Goal: Task Accomplishment & Management: Use online tool/utility

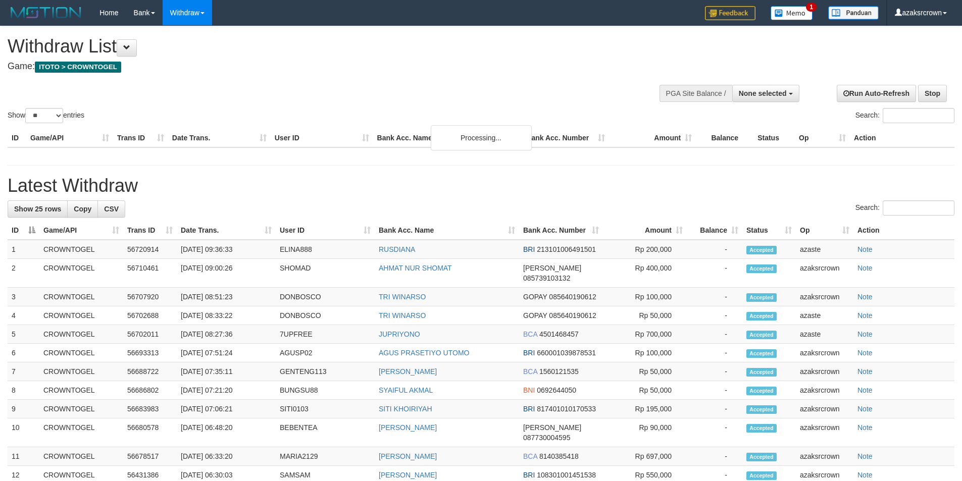
select select
select select "**"
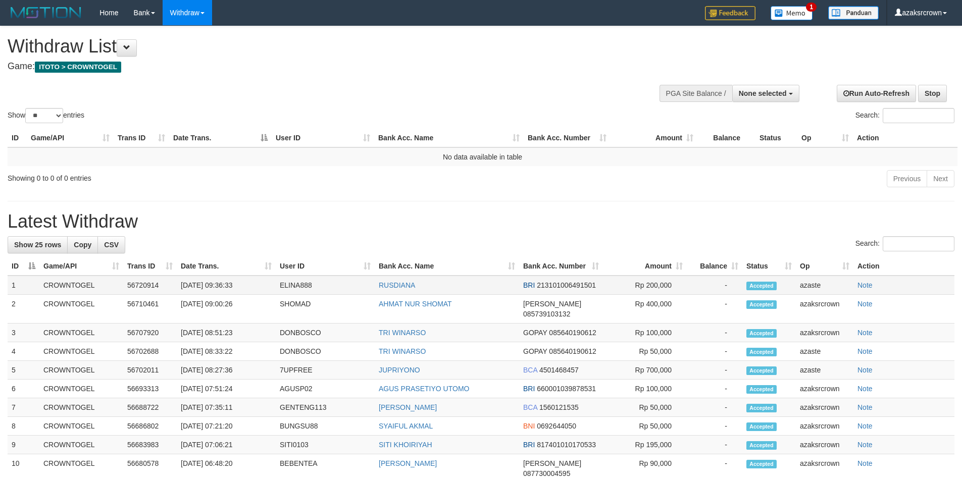
click at [218, 289] on td "[DATE] 09:36:33" at bounding box center [226, 285] width 99 height 19
drag, startPoint x: 218, startPoint y: 289, endPoint x: 251, endPoint y: 283, distance: 34.5
click at [251, 283] on td "[DATE] 09:36:33" at bounding box center [226, 285] width 99 height 19
copy td "09:36:33"
click at [775, 103] on div at bounding box center [728, 92] width 135 height 30
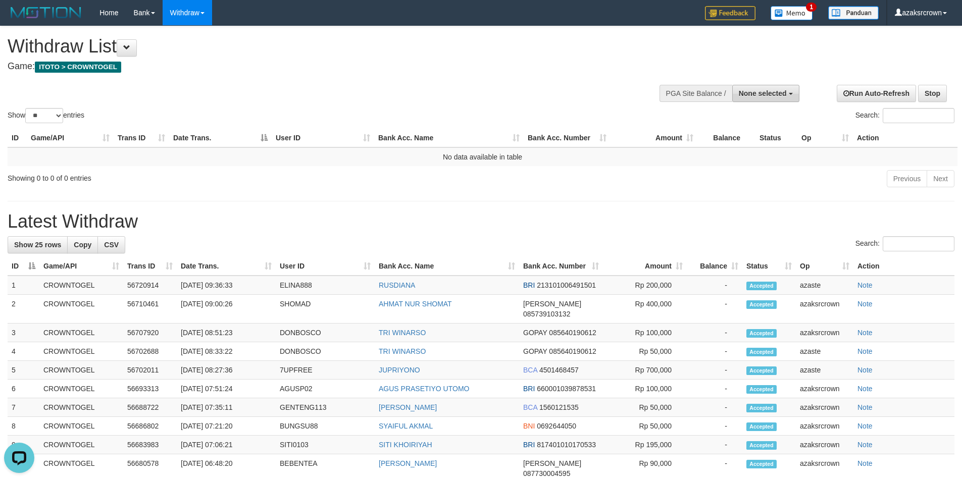
click at [790, 89] on button "None selected" at bounding box center [765, 93] width 67 height 17
click at [767, 138] on label "[ITOTO] CROWNTOGEL" at bounding box center [744, 144] width 109 height 13
select select "***"
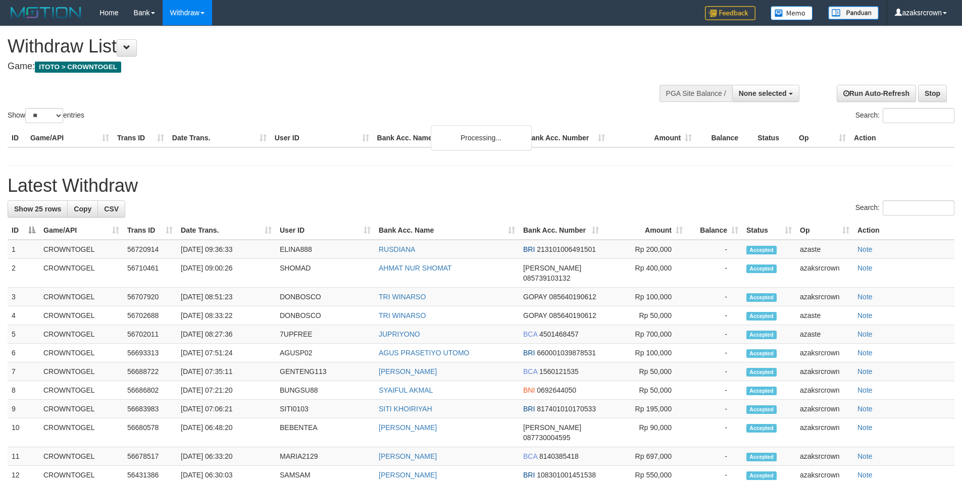
select select
select select "**"
select select
select select "**"
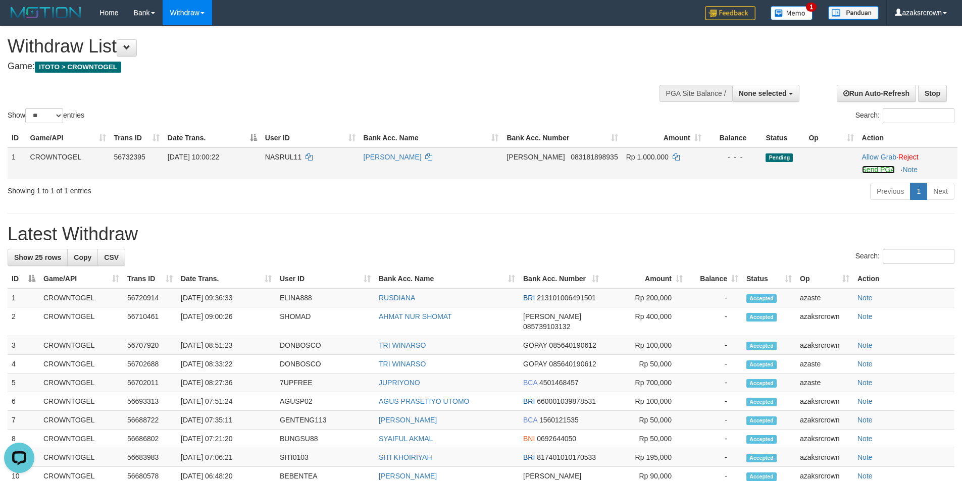
click at [863, 169] on link "Send PGA" at bounding box center [878, 170] width 33 height 8
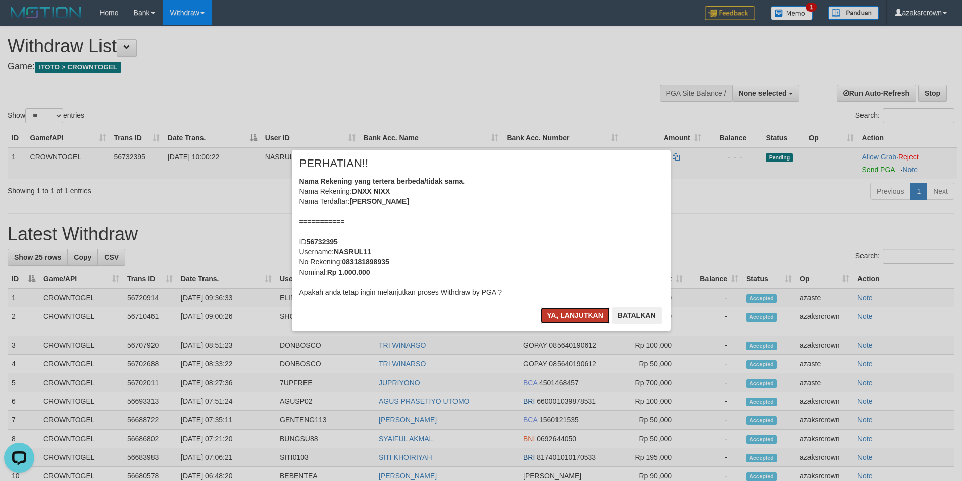
click at [574, 312] on button "Ya, lanjutkan" at bounding box center [575, 316] width 69 height 16
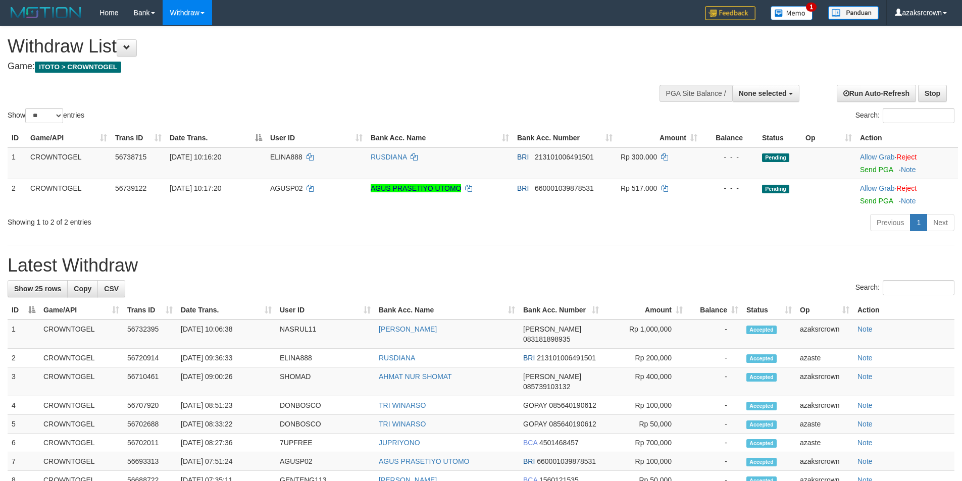
select select
select select "**"
click at [219, 330] on td "[DATE] 10:06:38" at bounding box center [226, 334] width 99 height 29
drag, startPoint x: 219, startPoint y: 330, endPoint x: 248, endPoint y: 326, distance: 30.1
click at [248, 326] on td "[DATE] 10:06:38" at bounding box center [226, 334] width 99 height 29
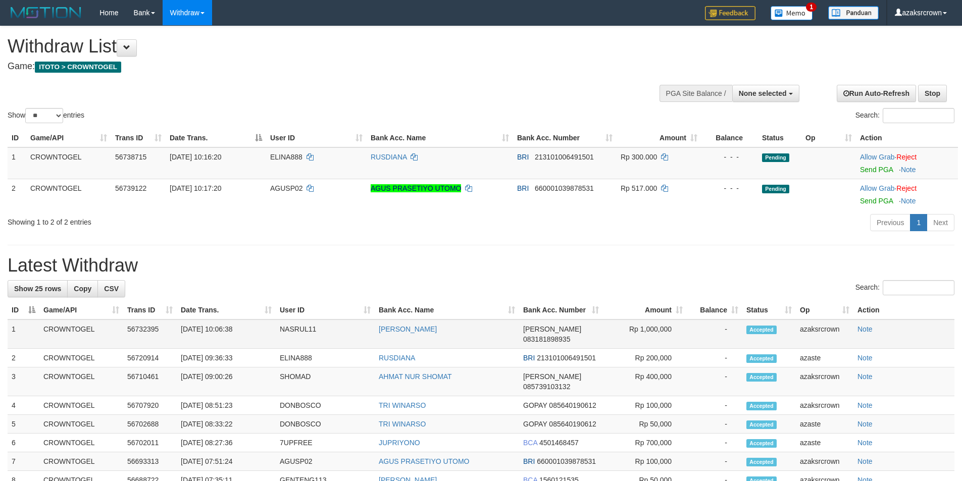
copy td "10:06:38"
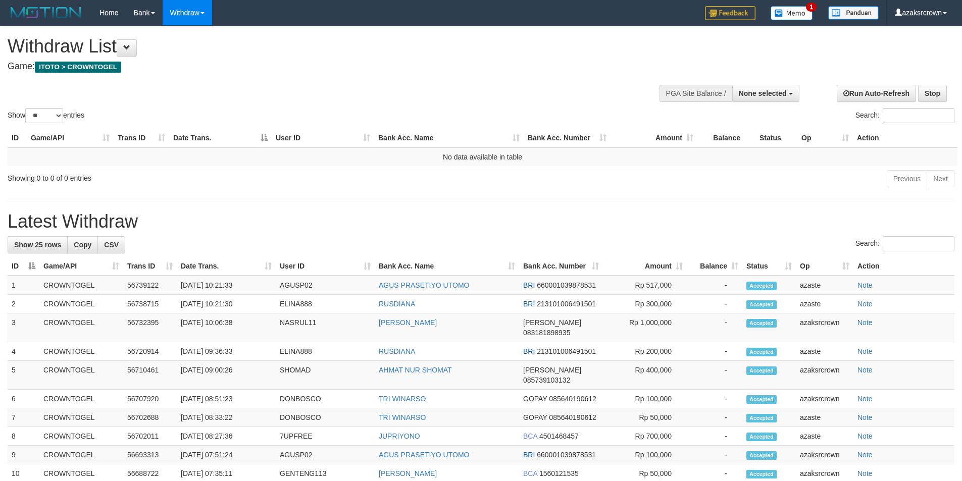
select select
select select "**"
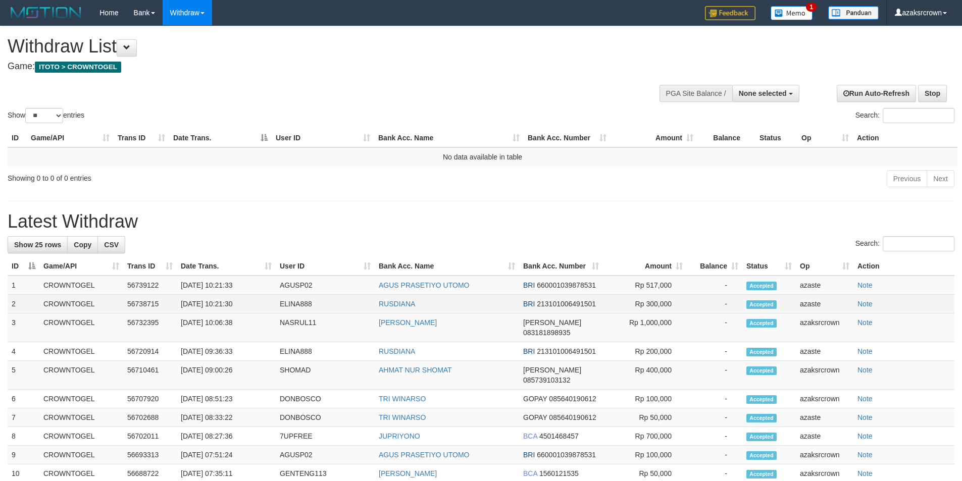
click at [212, 309] on td "[DATE] 10:21:30" at bounding box center [226, 304] width 99 height 19
click at [218, 305] on td "[DATE] 10:21:30" at bounding box center [226, 304] width 99 height 19
drag, startPoint x: 219, startPoint y: 305, endPoint x: 255, endPoint y: 299, distance: 36.8
click at [255, 299] on td "[DATE] 10:21:30" at bounding box center [226, 304] width 99 height 19
copy td "10:21:30"
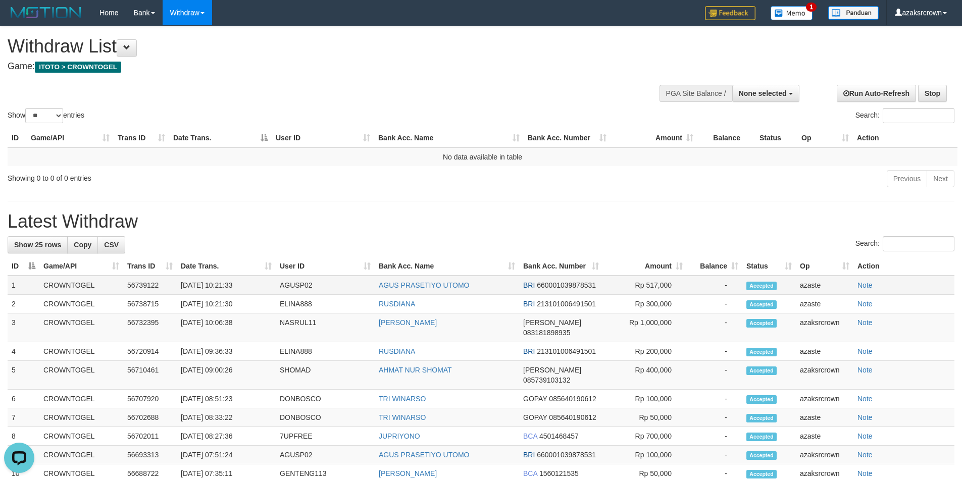
click at [217, 285] on td "[DATE] 10:21:33" at bounding box center [226, 285] width 99 height 19
copy td "10:21:33"
drag, startPoint x: 217, startPoint y: 285, endPoint x: 246, endPoint y: 279, distance: 29.4
click at [246, 279] on td "[DATE] 10:21:33" at bounding box center [226, 285] width 99 height 19
click at [794, 92] on button "None selected" at bounding box center [765, 93] width 67 height 17
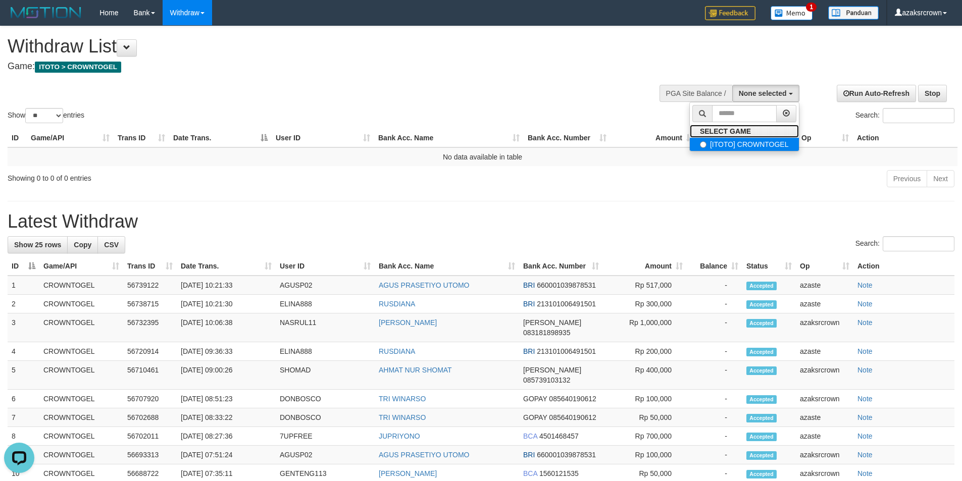
click at [763, 137] on ul "SELECT GAME [ITOTO] CROWNTOGEL" at bounding box center [744, 126] width 110 height 49
drag, startPoint x: 781, startPoint y: 93, endPoint x: 769, endPoint y: 148, distance: 57.0
click at [782, 93] on span "None selected" at bounding box center [763, 93] width 48 height 8
click at [769, 144] on label "[ITOTO] CROWNTOGEL" at bounding box center [744, 144] width 109 height 13
select select "***"
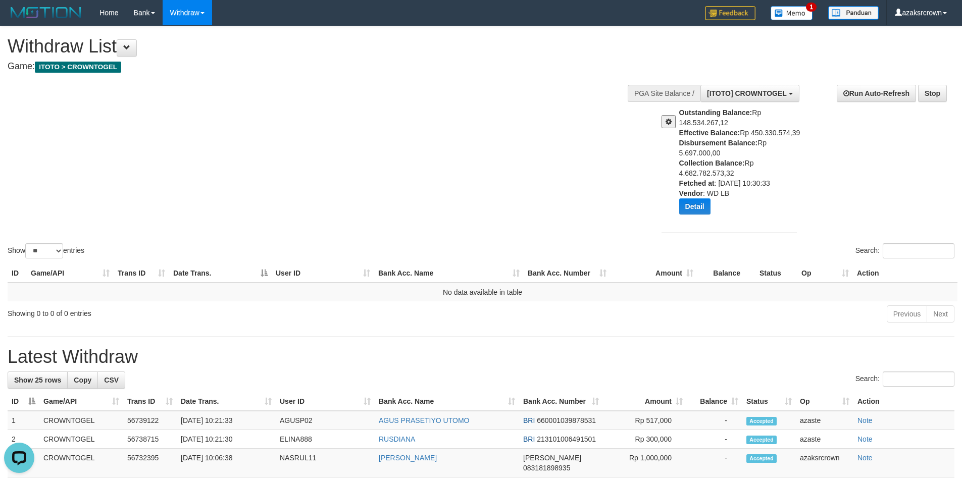
scroll to position [255, 0]
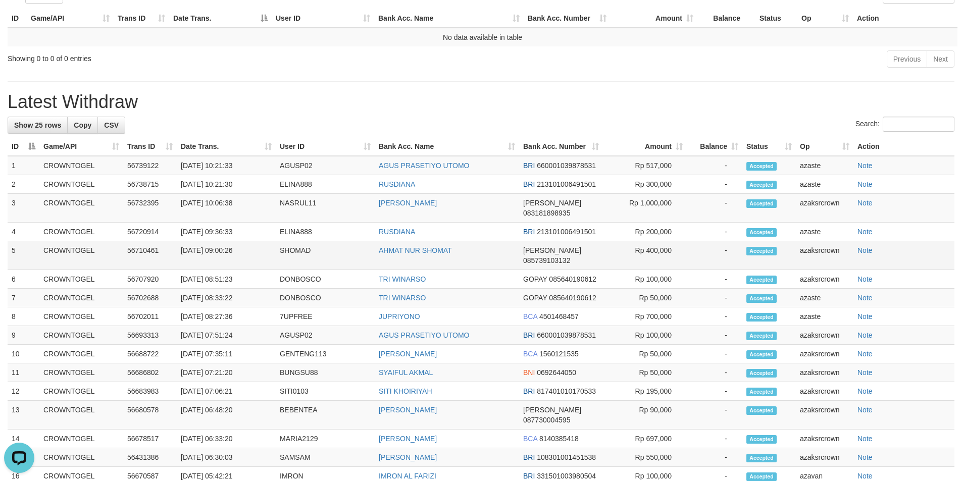
click at [220, 241] on td "[DATE] 09:00:26" at bounding box center [226, 255] width 99 height 29
copy td "09:00:26"
drag, startPoint x: 220, startPoint y: 240, endPoint x: 254, endPoint y: 240, distance: 34.3
click at [254, 241] on td "[DATE] 09:00:26" at bounding box center [226, 255] width 99 height 29
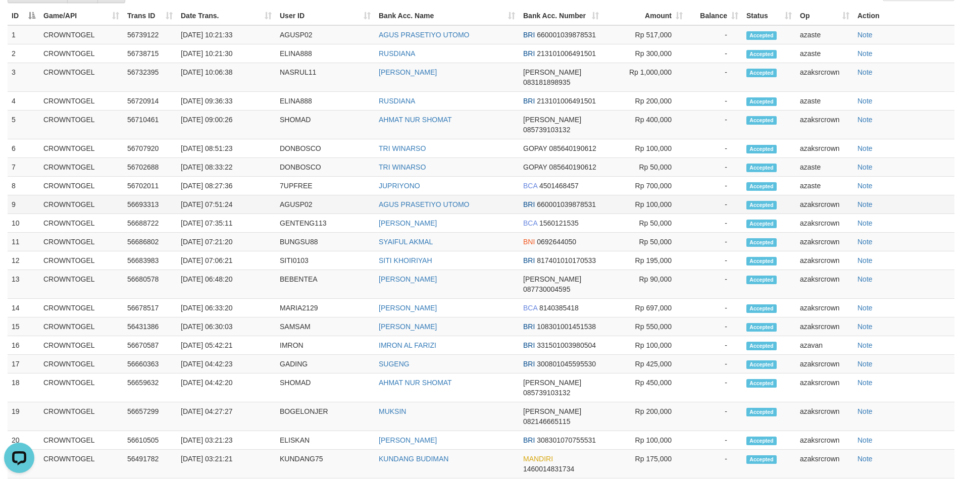
scroll to position [0, 0]
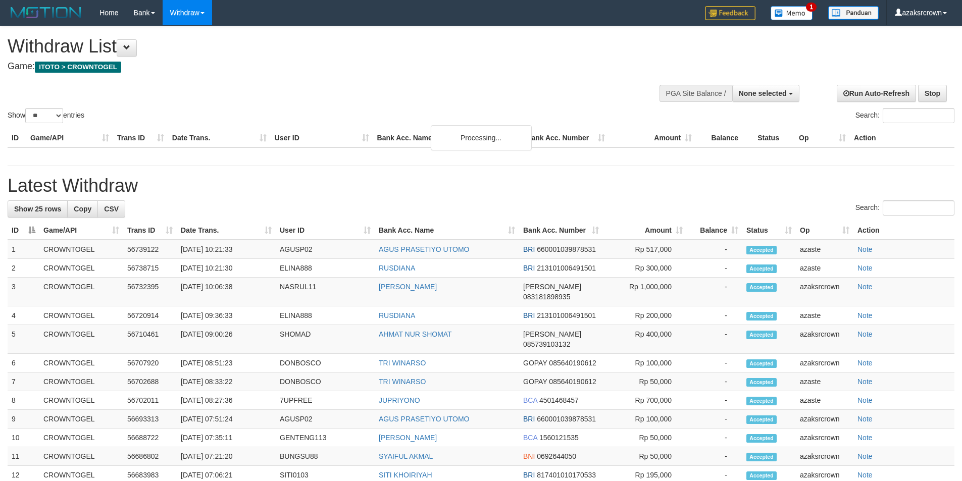
select select
select select "**"
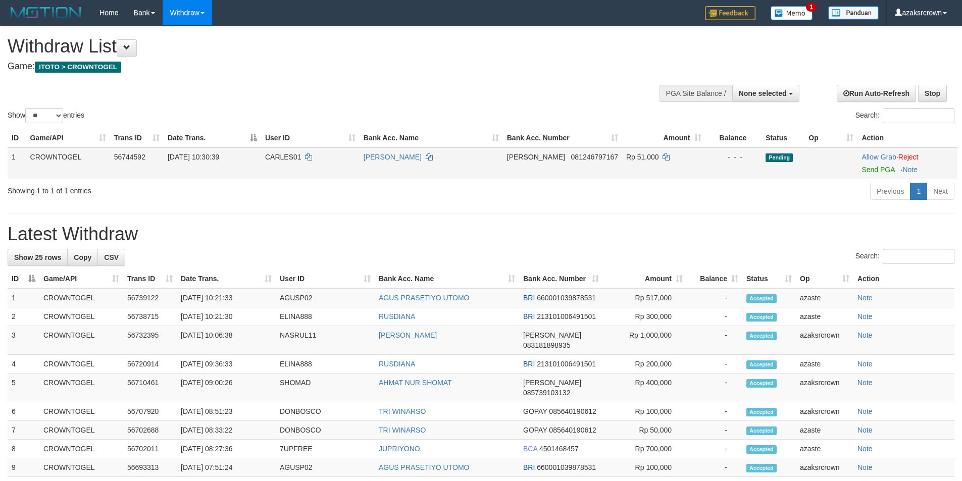
click at [858, 164] on td "Allow Grab · Reject Send PGA · Note" at bounding box center [907, 162] width 100 height 31
click at [861, 166] on link "Send PGA" at bounding box center [877, 170] width 33 height 8
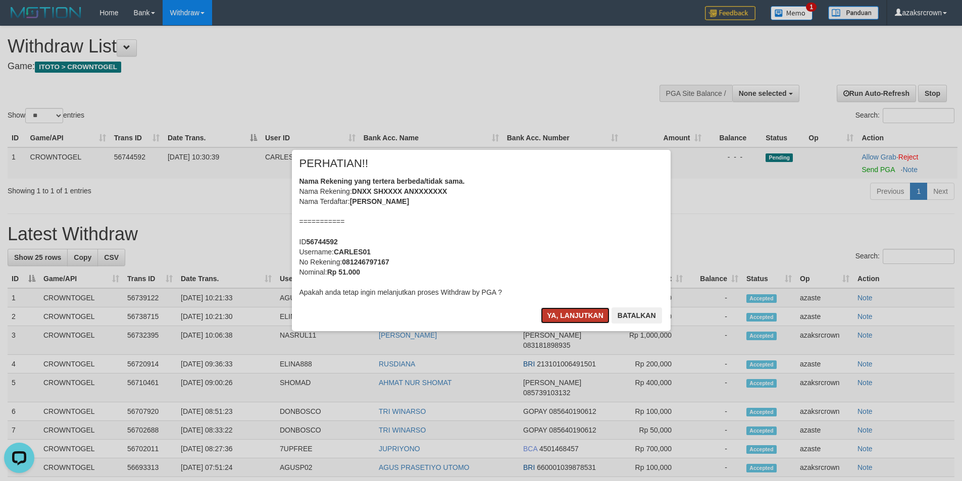
click at [560, 314] on button "Ya, lanjutkan" at bounding box center [575, 316] width 69 height 16
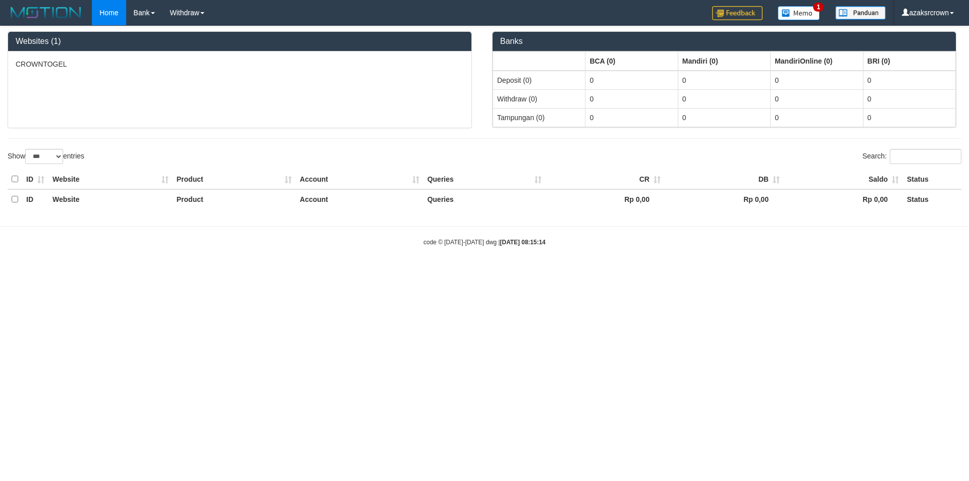
select select "***"
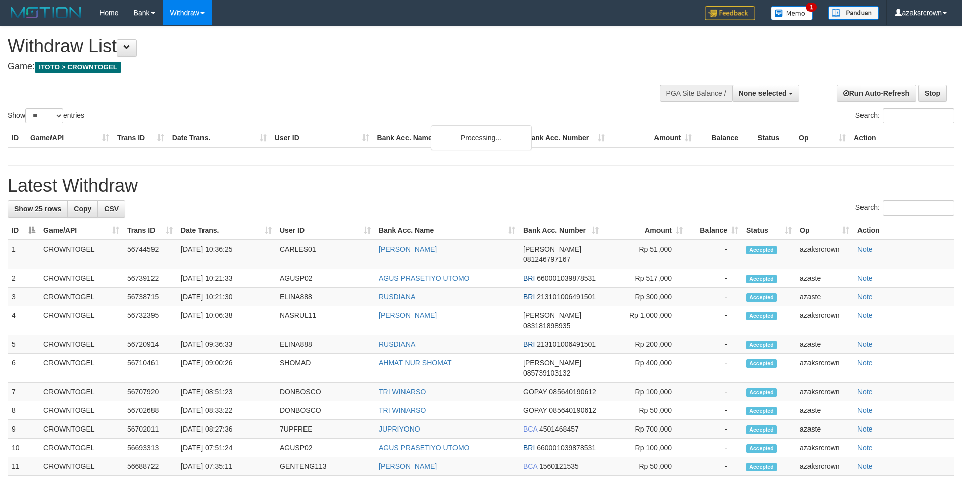
select select
select select "**"
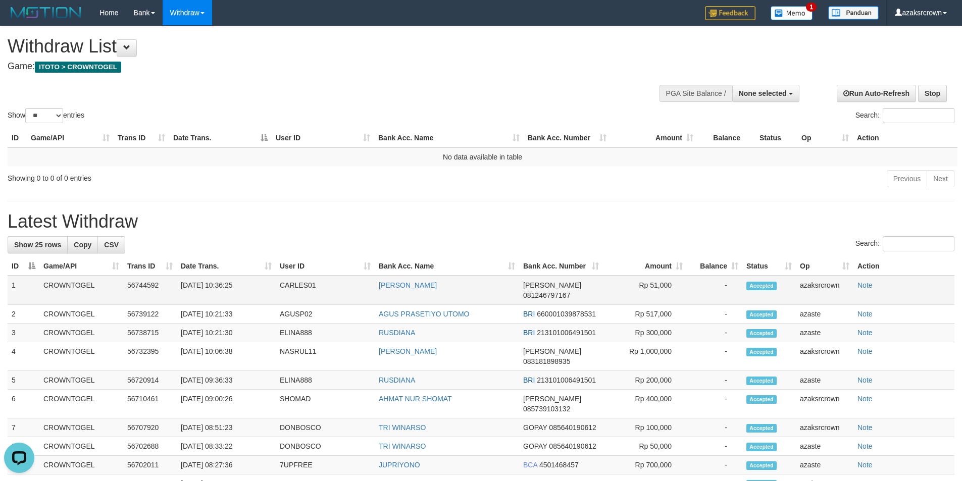
click at [222, 289] on td "[DATE] 10:36:25" at bounding box center [226, 290] width 99 height 29
drag, startPoint x: 222, startPoint y: 289, endPoint x: 256, endPoint y: 287, distance: 33.9
click at [256, 287] on td "[DATE] 10:36:25" at bounding box center [226, 290] width 99 height 29
copy td "10:36:25"
click at [768, 94] on span "None selected" at bounding box center [763, 93] width 48 height 8
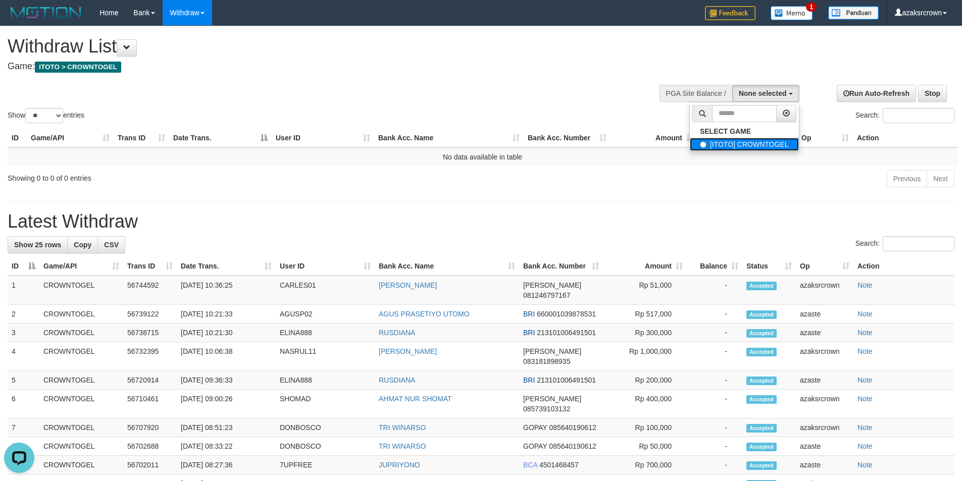
click at [758, 143] on label "[ITOTO] CROWNTOGEL" at bounding box center [744, 144] width 109 height 13
select select "***"
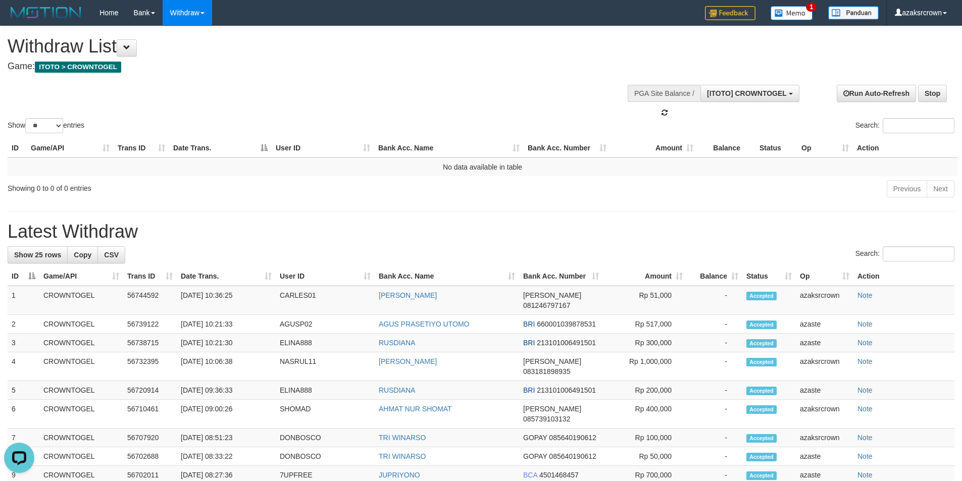
scroll to position [9, 0]
click at [726, 86] on button "[ITOTO] CROWNTOGEL" at bounding box center [749, 93] width 99 height 17
click at [460, 113] on div "Show ** ** ** *** entries Search:" at bounding box center [481, 80] width 962 height 109
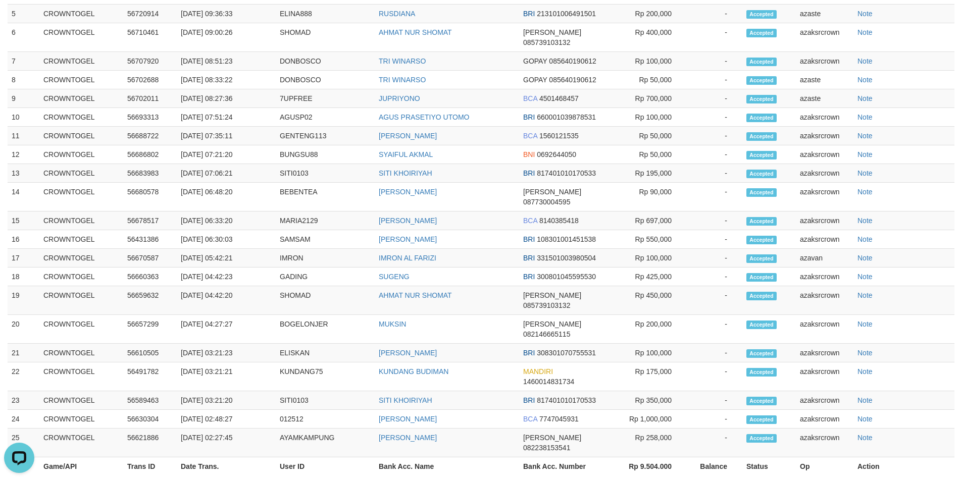
scroll to position [521, 0]
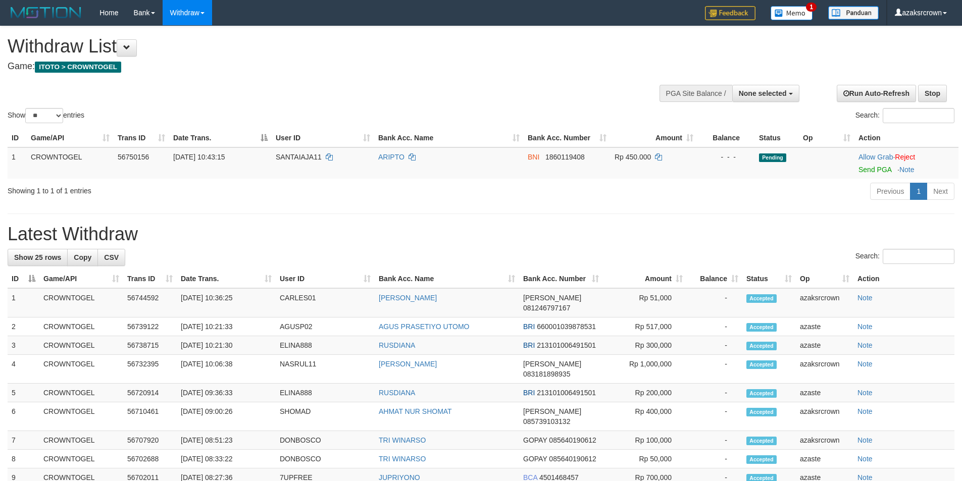
select select
select select "**"
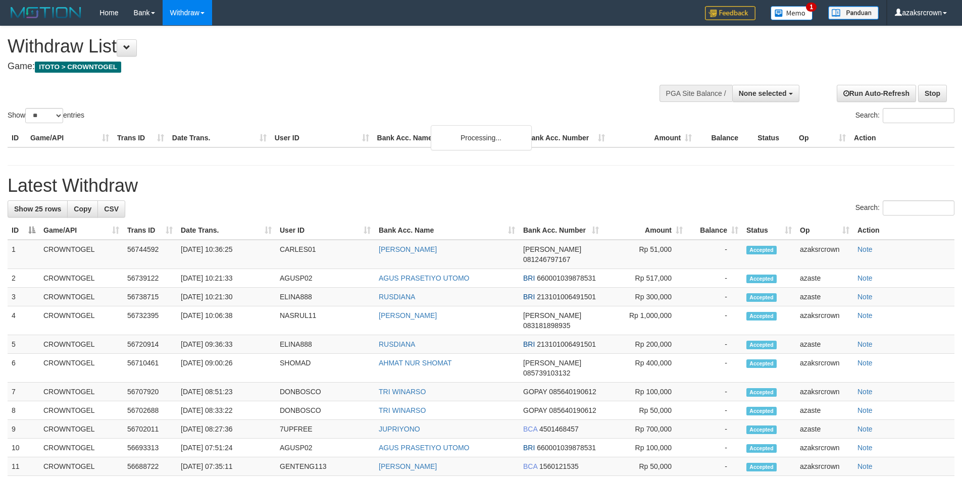
select select
select select "**"
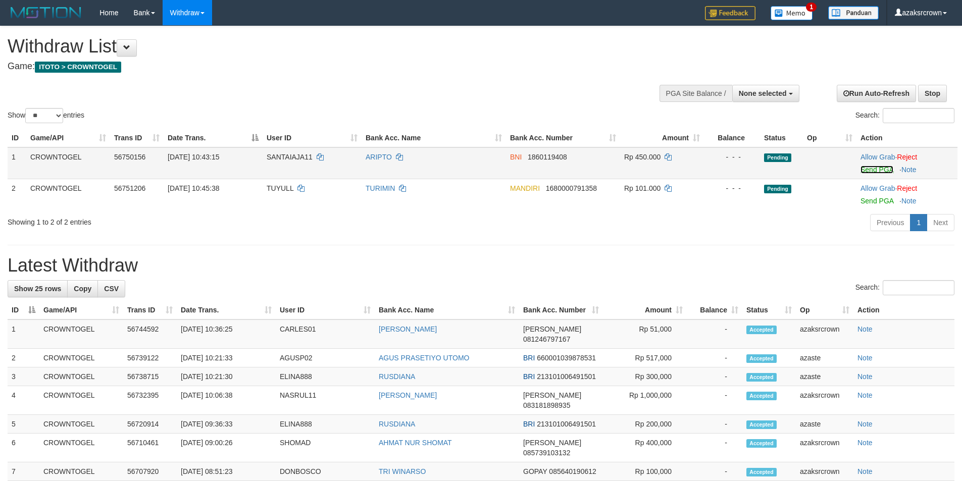
click at [872, 171] on link "Send PGA" at bounding box center [876, 170] width 33 height 8
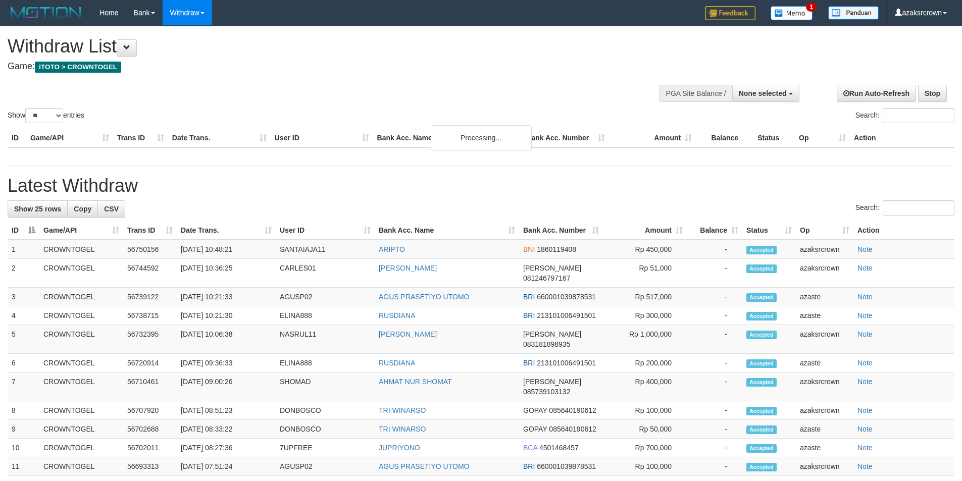
select select
select select "**"
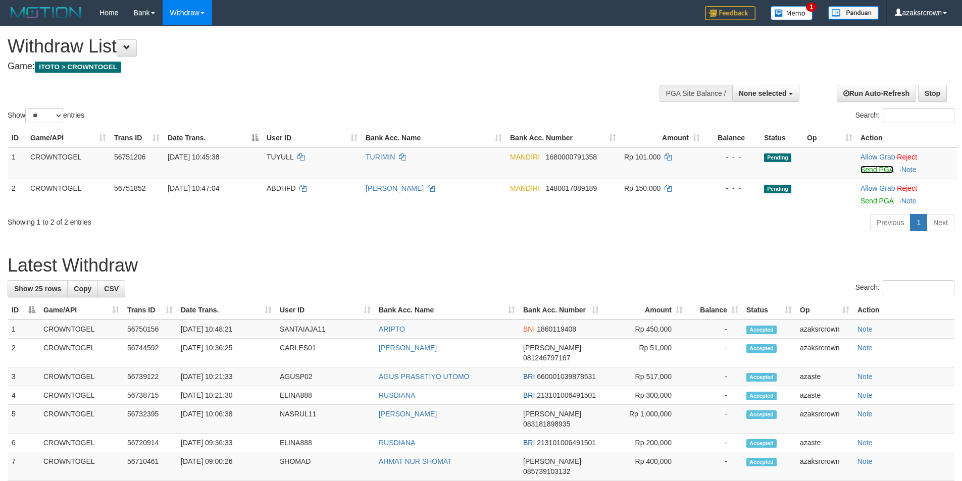
click at [867, 167] on link "Send PGA" at bounding box center [876, 170] width 33 height 8
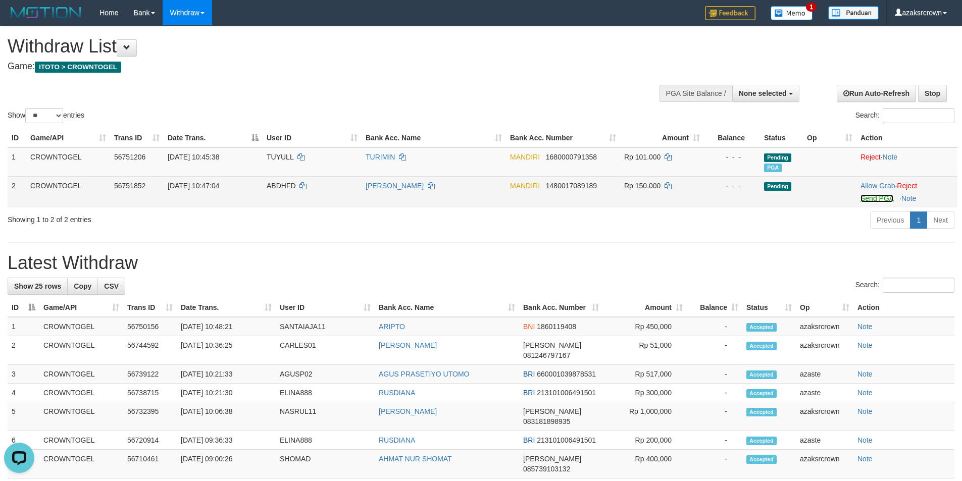
click at [877, 199] on link "Send PGA" at bounding box center [876, 198] width 33 height 8
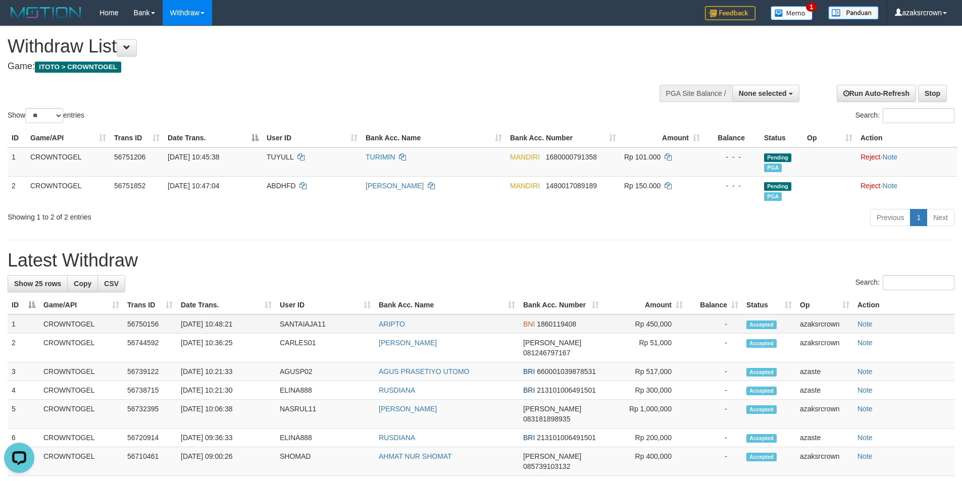
click at [218, 322] on td "31/08/2025 10:48:21" at bounding box center [226, 324] width 99 height 19
copy td "10:48:21"
drag, startPoint x: 218, startPoint y: 322, endPoint x: 241, endPoint y: 324, distance: 23.3
click at [241, 324] on td "31/08/2025 10:48:21" at bounding box center [226, 324] width 99 height 19
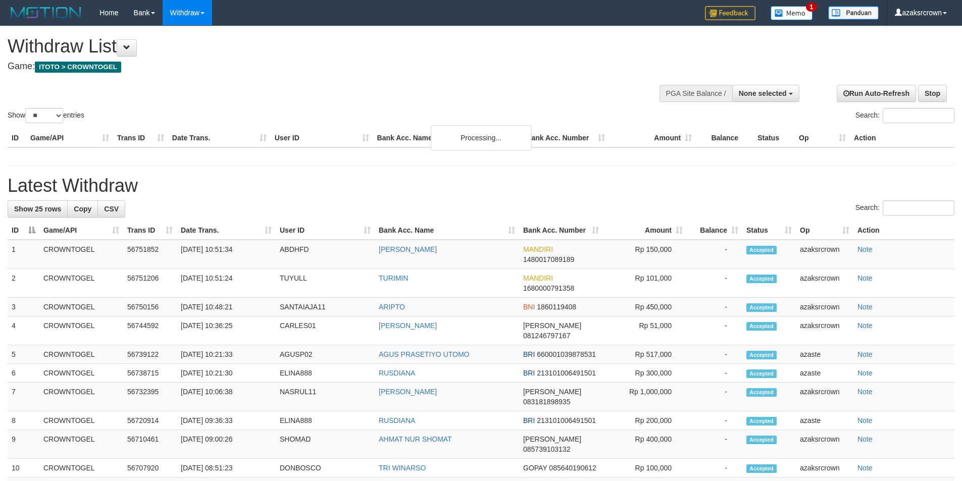
select select
select select "**"
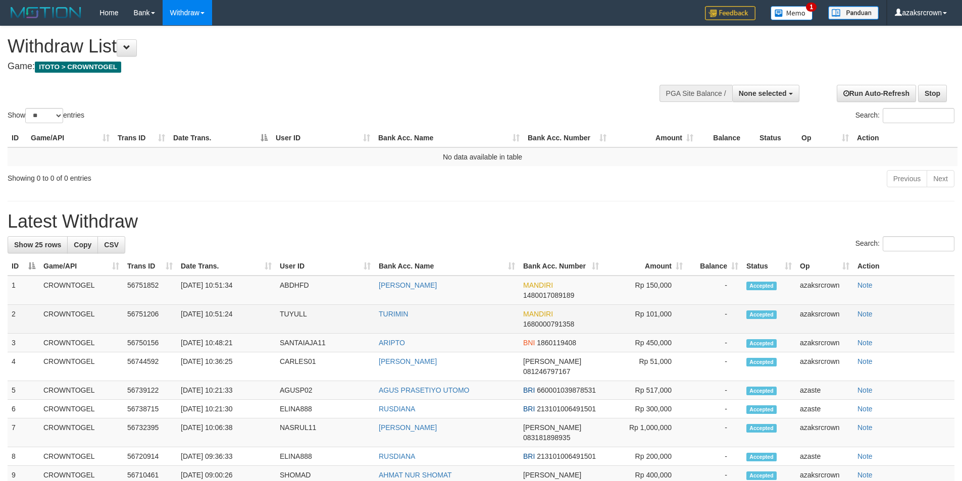
click at [231, 315] on td "[DATE] 10:51:24" at bounding box center [226, 319] width 99 height 29
click at [224, 316] on td "[DATE] 10:51:24" at bounding box center [226, 319] width 99 height 29
drag, startPoint x: 224, startPoint y: 316, endPoint x: 257, endPoint y: 311, distance: 33.2
click at [257, 311] on td "31/08/2025 10:51:24" at bounding box center [226, 319] width 99 height 29
click at [213, 316] on td "[DATE] 10:51:24" at bounding box center [226, 319] width 99 height 29
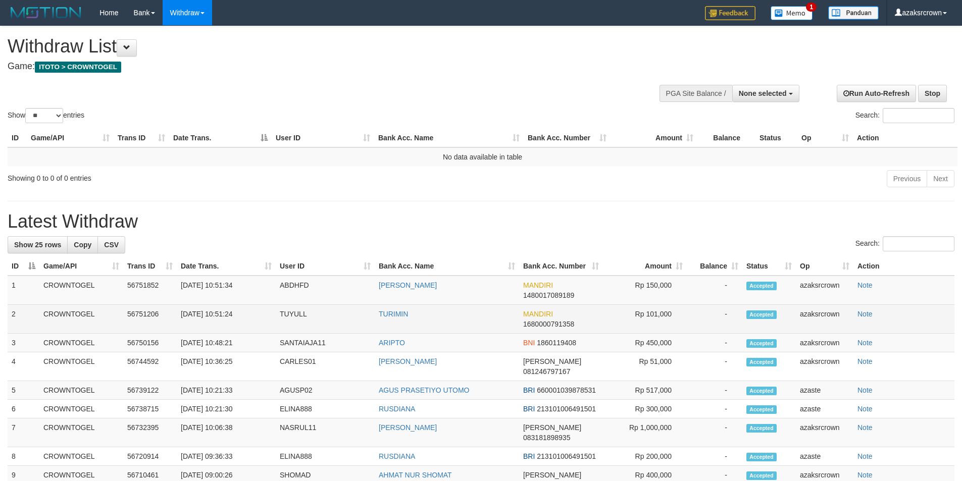
click at [219, 311] on td "[DATE] 10:51:24" at bounding box center [226, 319] width 99 height 29
copy td "10:51:24"
drag, startPoint x: 219, startPoint y: 311, endPoint x: 240, endPoint y: 309, distance: 21.3
click at [240, 309] on td "[DATE] 10:51:24" at bounding box center [226, 319] width 99 height 29
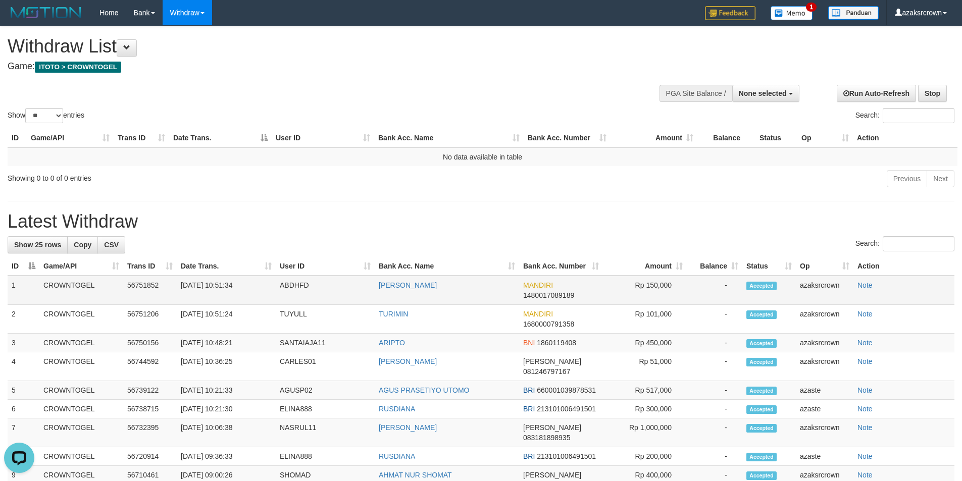
click at [220, 282] on td "[DATE] 10:51:34" at bounding box center [226, 290] width 99 height 29
drag, startPoint x: 220, startPoint y: 282, endPoint x: 261, endPoint y: 280, distance: 40.9
click at [261, 280] on td "[DATE] 10:51:34" at bounding box center [226, 290] width 99 height 29
copy td "10:51:34"
drag, startPoint x: 761, startPoint y: 88, endPoint x: 756, endPoint y: 91, distance: 6.3
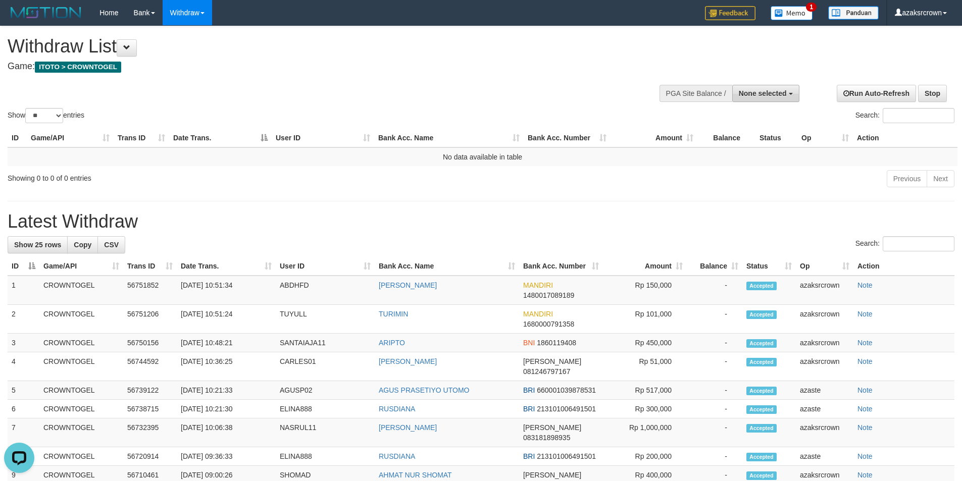
click at [761, 88] on button "None selected" at bounding box center [765, 93] width 67 height 17
click at [713, 148] on label "[ITOTO] CROWNTOGEL" at bounding box center [744, 144] width 109 height 13
select select "***"
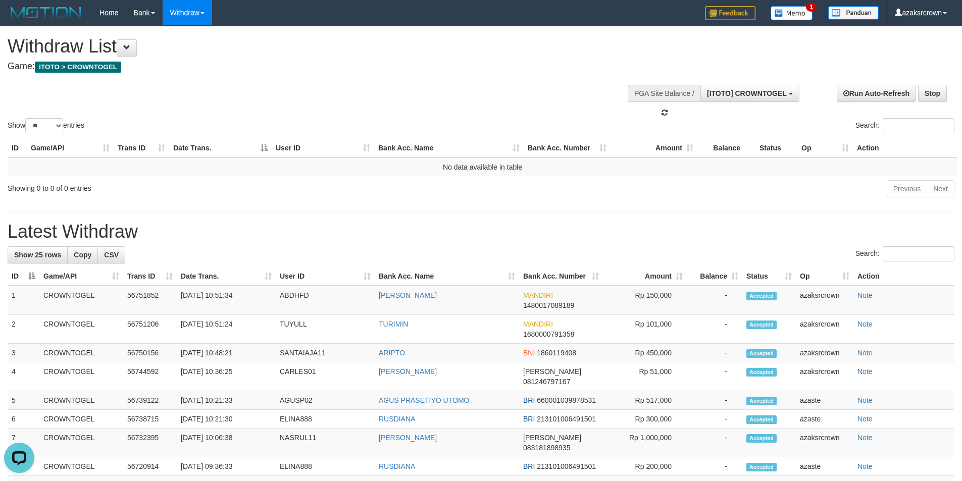
scroll to position [9, 0]
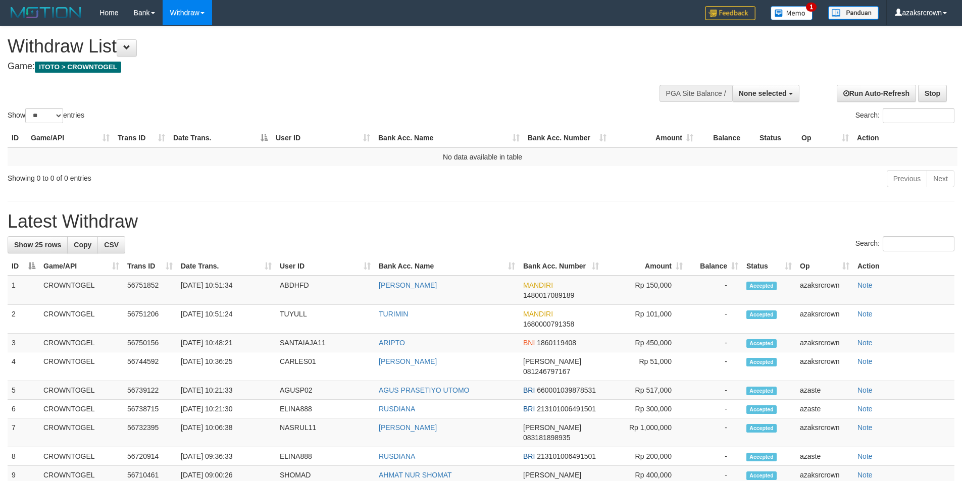
select select
select select "**"
click at [745, 86] on button "None selected" at bounding box center [765, 93] width 67 height 17
click at [731, 148] on label "[ITOTO] CROWNTOGEL" at bounding box center [744, 144] width 109 height 13
select select "***"
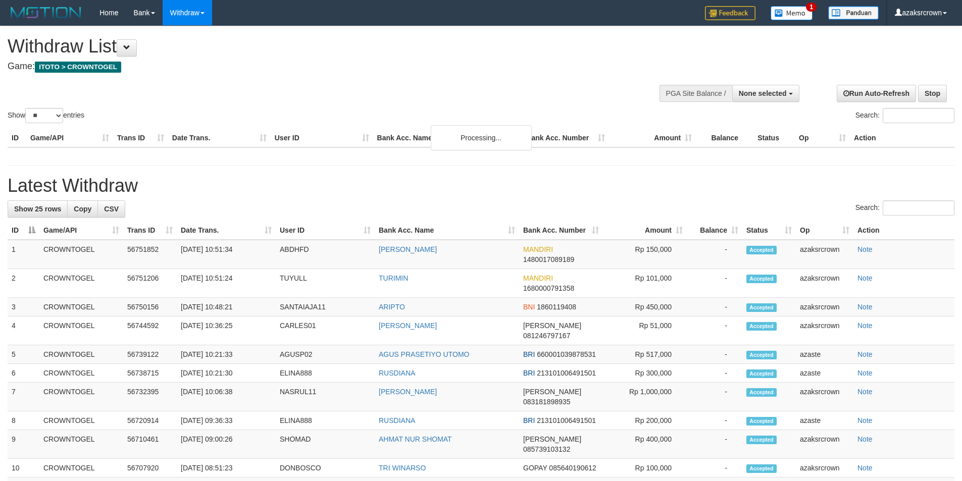
select select
select select "**"
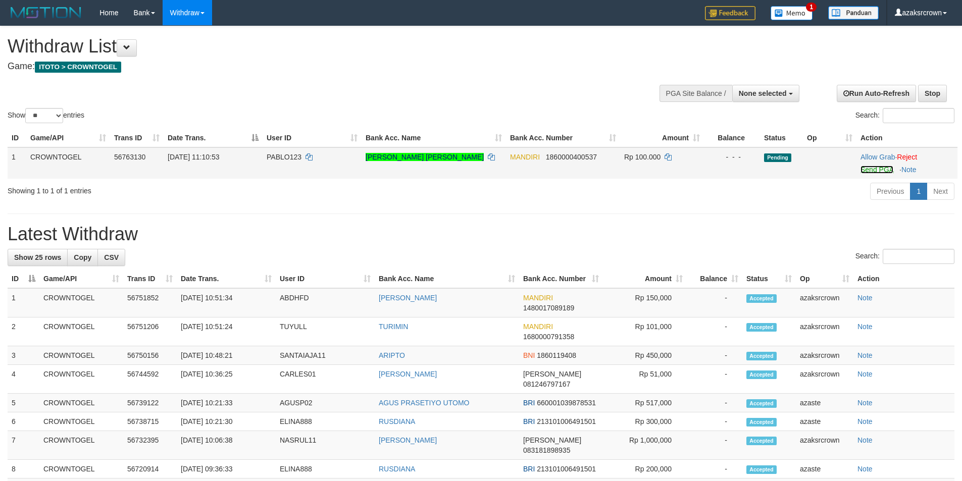
click at [881, 169] on link "Send PGA" at bounding box center [876, 170] width 33 height 8
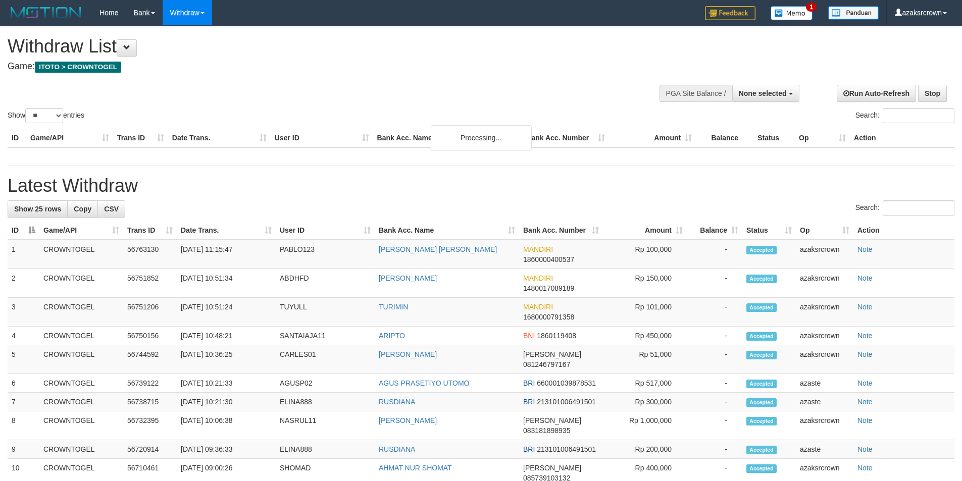
select select
select select "**"
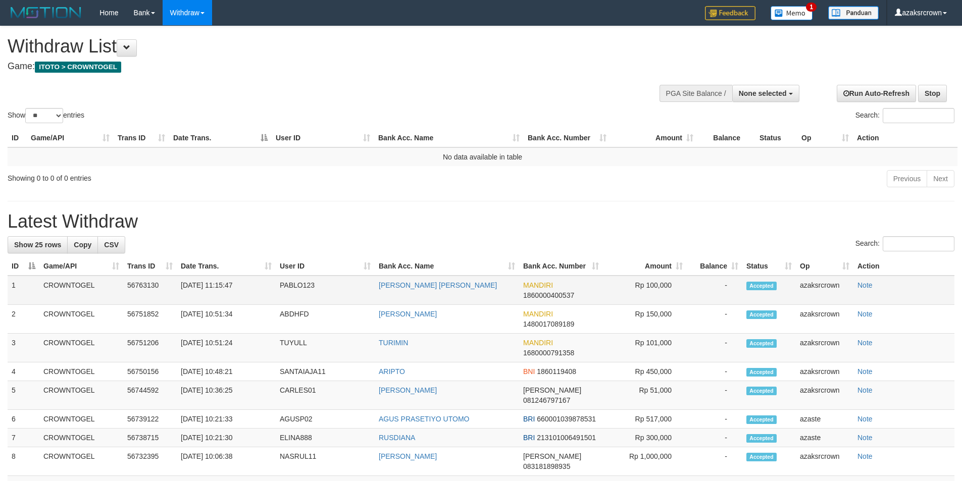
click at [215, 291] on td "[DATE] 11:15:47" at bounding box center [226, 290] width 99 height 29
click at [220, 287] on td "[DATE] 11:15:47" at bounding box center [226, 290] width 99 height 29
drag, startPoint x: 220, startPoint y: 287, endPoint x: 261, endPoint y: 278, distance: 41.9
click at [261, 278] on td "[DATE] 11:15:47" at bounding box center [226, 290] width 99 height 29
copy td "11:15:47"
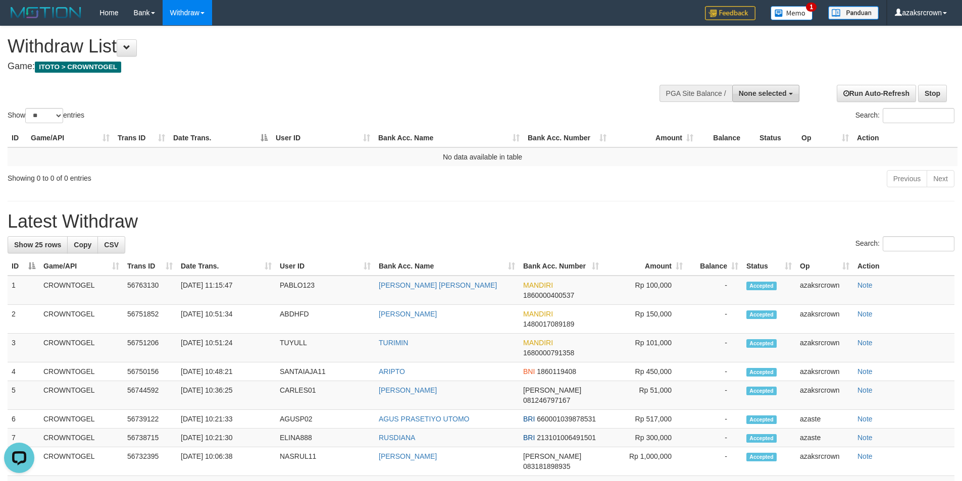
click at [738, 88] on button "None selected" at bounding box center [765, 93] width 67 height 17
click at [730, 146] on label "[ITOTO] CROWNTOGEL" at bounding box center [744, 144] width 109 height 13
select select "***"
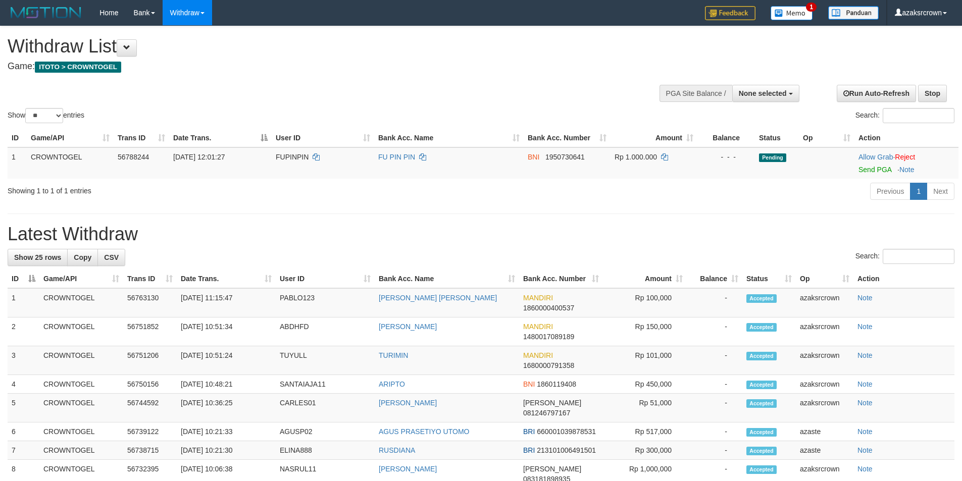
select select
select select "**"
click at [870, 173] on link "Send PGA" at bounding box center [874, 170] width 33 height 8
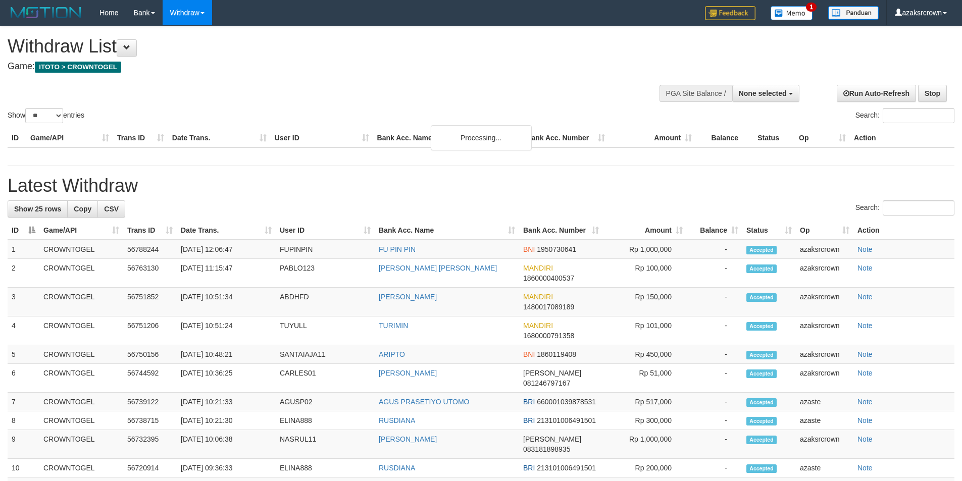
select select
select select "**"
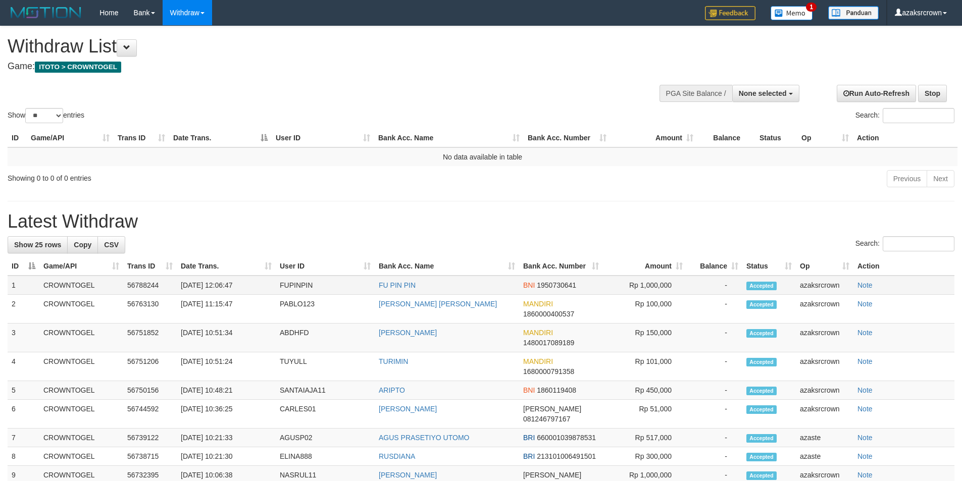
click at [223, 278] on td "[DATE] 12:06:47" at bounding box center [226, 285] width 99 height 19
copy table "User ID Bank Acc. Name Bank Acc. Number Amount Balance Status Op Action 1 CROWN…"
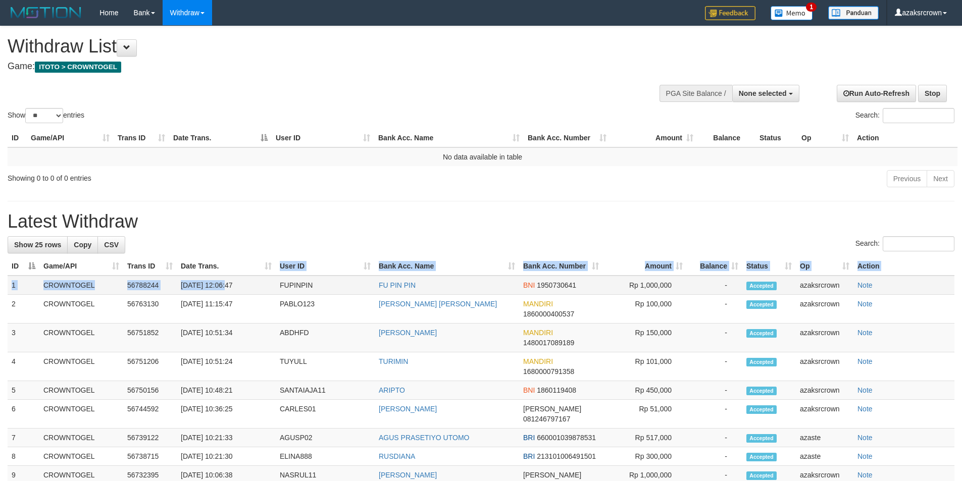
copy td "12:06:47"
drag, startPoint x: 223, startPoint y: 278, endPoint x: 246, endPoint y: 283, distance: 24.4
click at [246, 283] on td "[DATE] 12:06:47" at bounding box center [226, 285] width 99 height 19
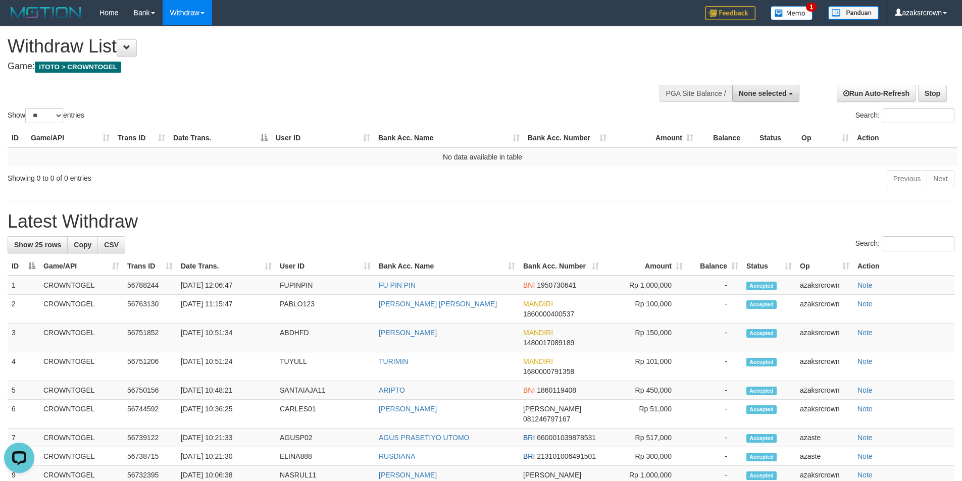
click at [770, 85] on button "None selected" at bounding box center [765, 93] width 67 height 17
click at [748, 145] on label "[ITOTO] CROWNTOGEL" at bounding box center [744, 144] width 109 height 13
select select "***"
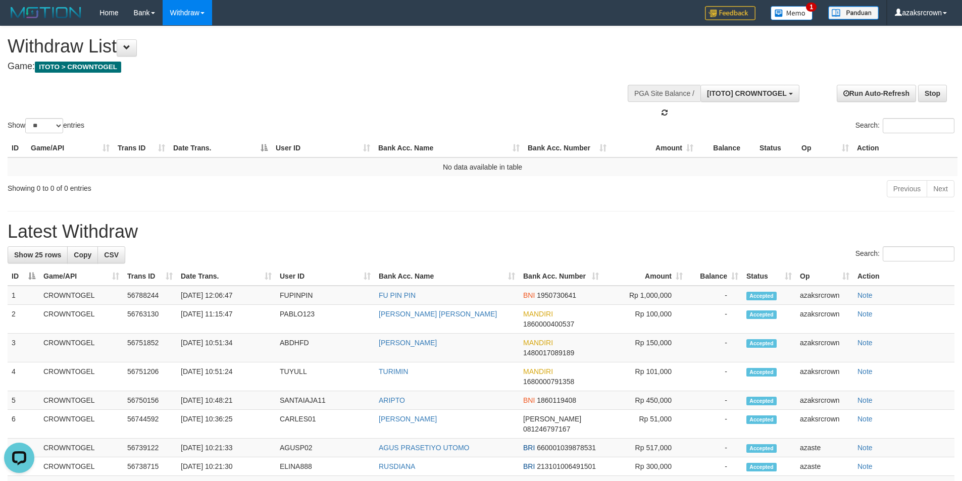
scroll to position [9, 0]
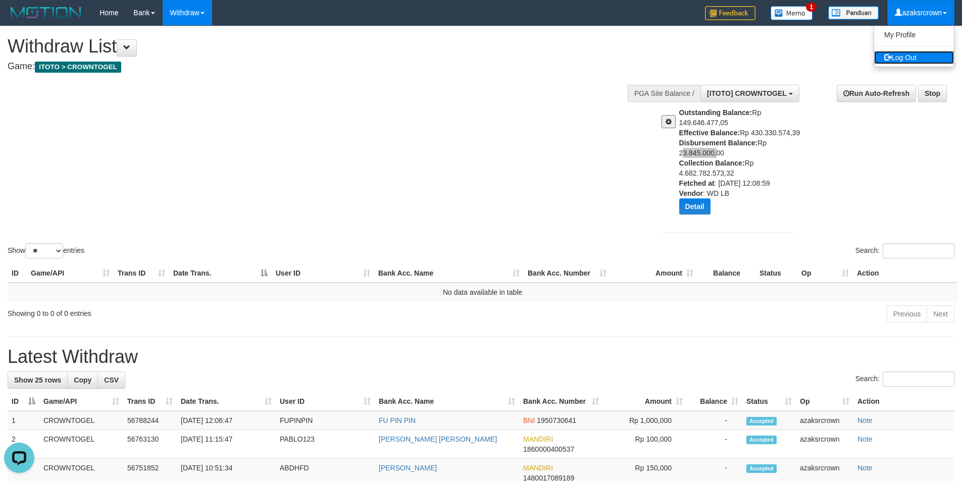
click at [931, 54] on link "Log Out" at bounding box center [914, 57] width 80 height 13
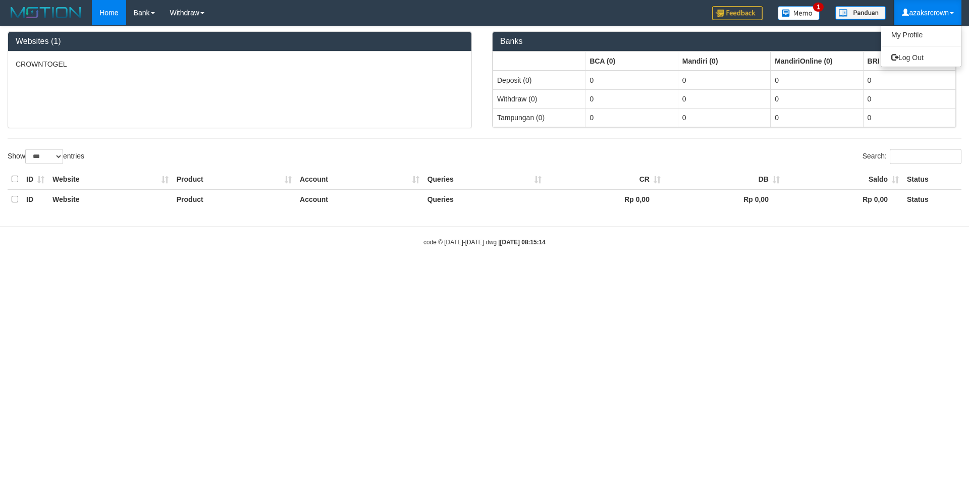
select select "***"
click at [919, 49] on ul "My Profile Log Out" at bounding box center [921, 46] width 81 height 42
click at [909, 57] on link "Log Out" at bounding box center [922, 57] width 80 height 13
